Goal: Find specific page/section: Find specific page/section

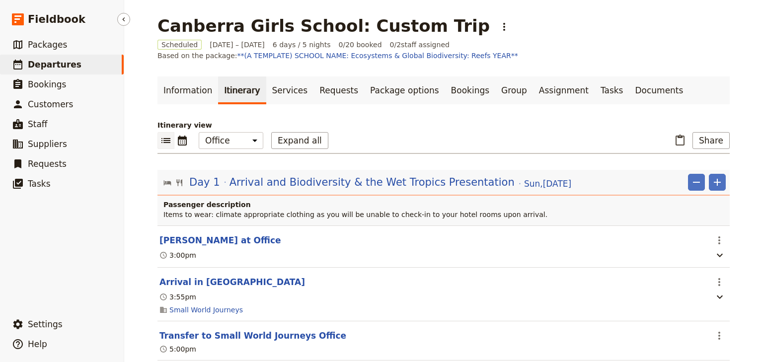
click at [44, 65] on span "Departures" at bounding box center [55, 65] width 54 height 10
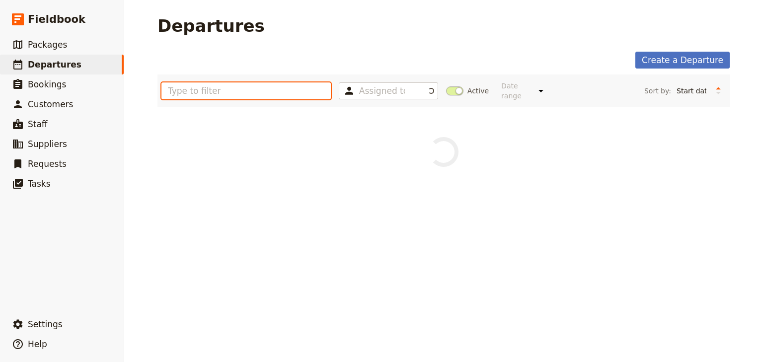
click at [231, 87] on input "text" at bounding box center [245, 90] width 169 height 17
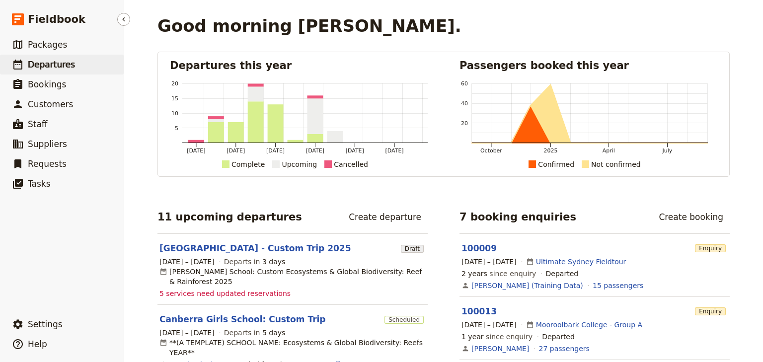
click at [55, 65] on span "Departures" at bounding box center [51, 65] width 47 height 10
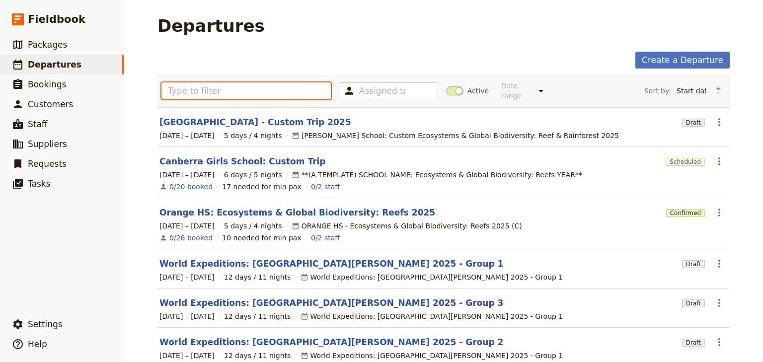
click at [179, 84] on input "text" at bounding box center [245, 90] width 169 height 17
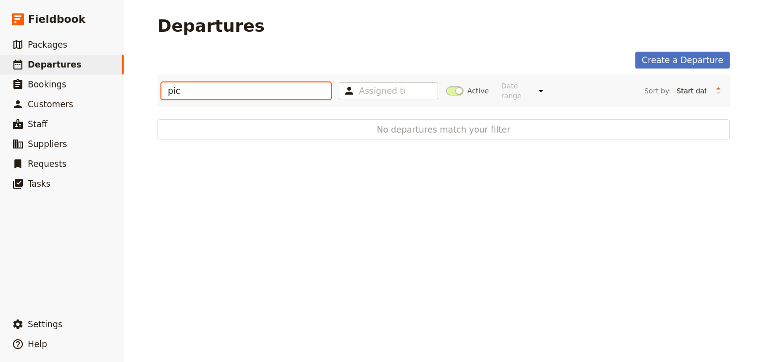
type input "pic"
